Goal: Task Accomplishment & Management: Use online tool/utility

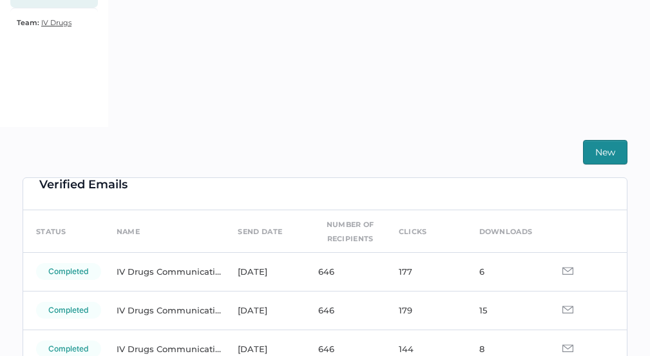
scroll to position [16, 0]
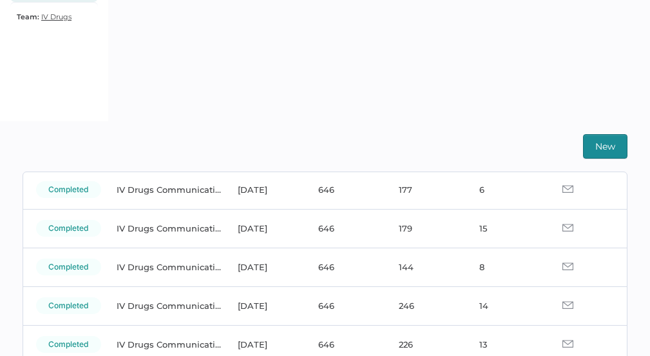
scroll to position [96, 0]
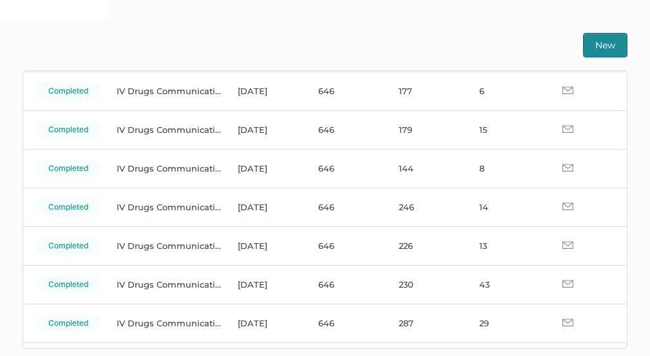
scroll to position [353, 0]
